Goal: Browse casually

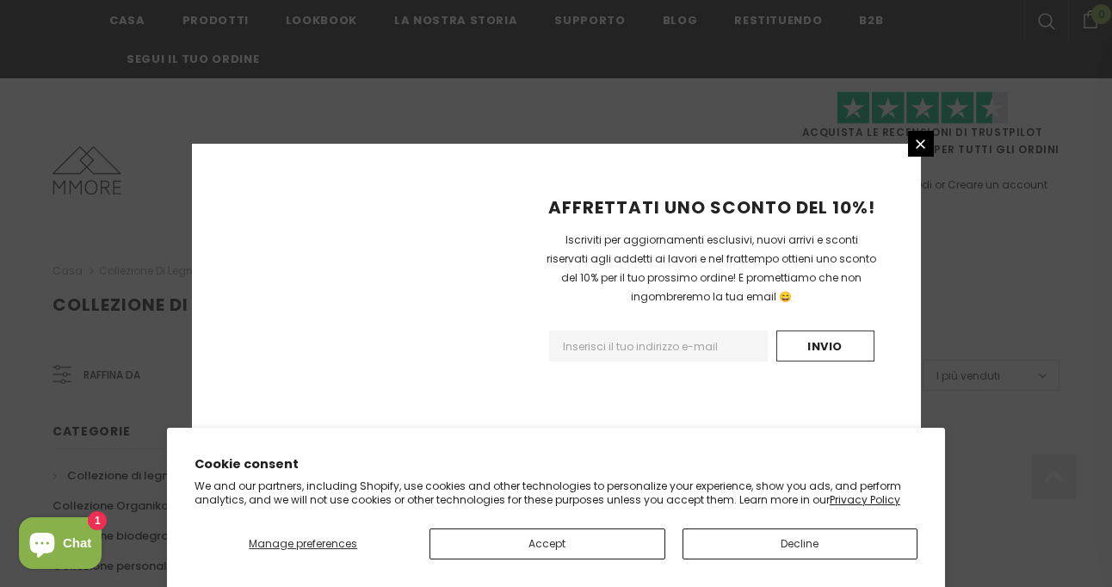
scroll to position [1212, 0]
